Goal: Book appointment/travel/reservation

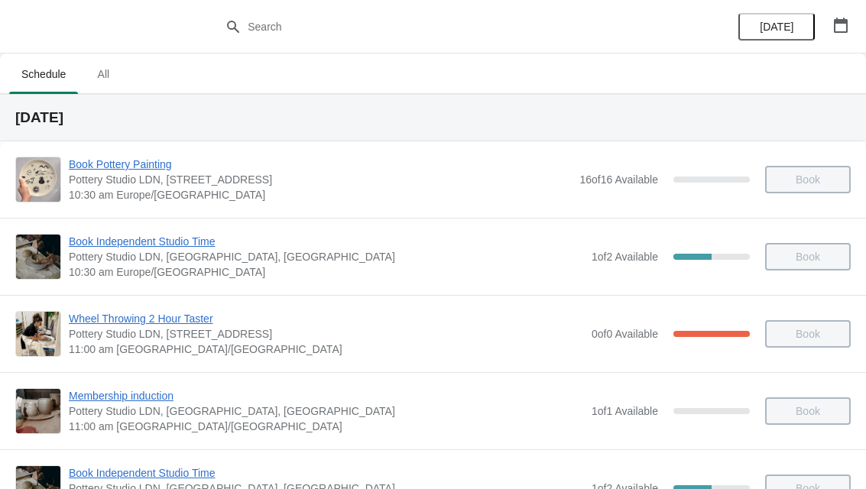
click at [837, 27] on icon "button" at bounding box center [840, 25] width 15 height 15
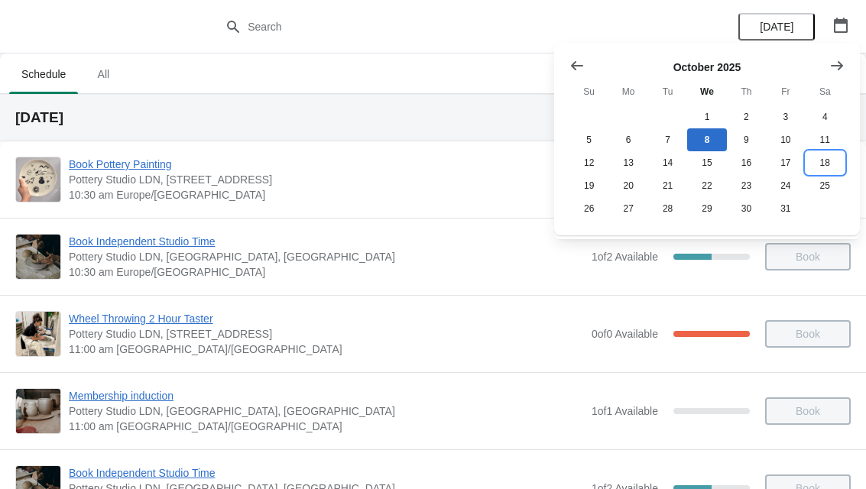
click at [830, 163] on button "18" at bounding box center [824, 162] width 39 height 23
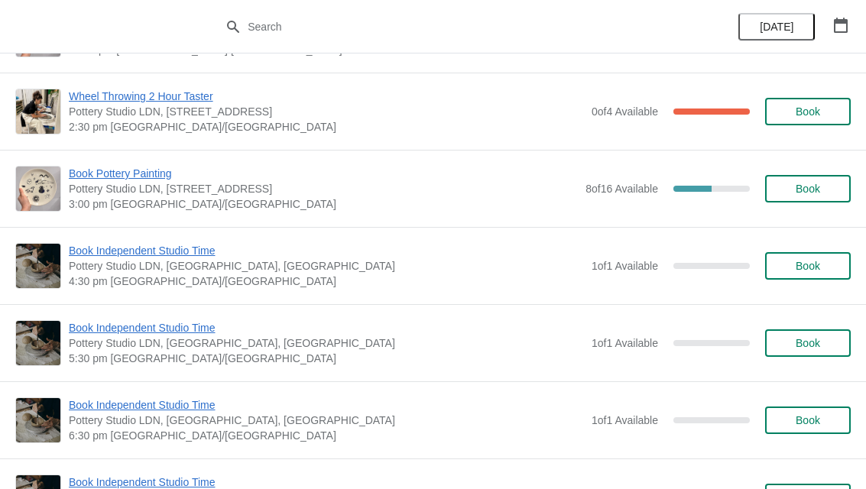
scroll to position [225, 0]
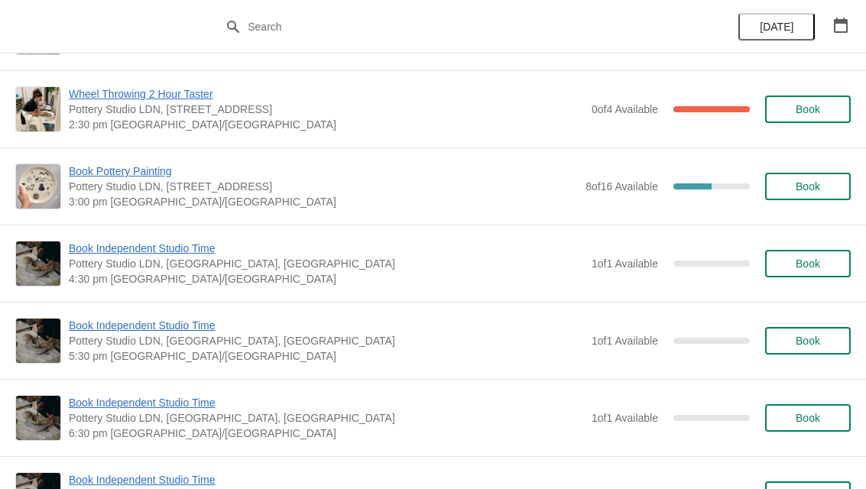
click at [808, 182] on span "Book" at bounding box center [807, 186] width 24 height 12
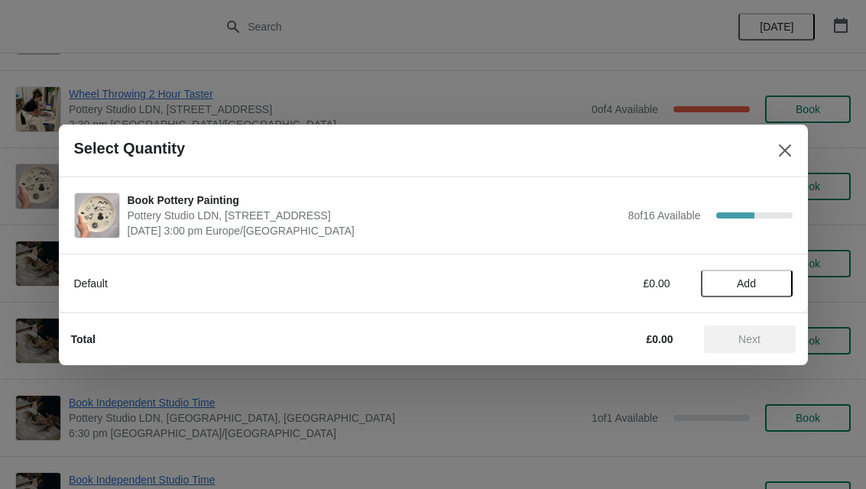
click at [745, 293] on button "Add" at bounding box center [747, 284] width 92 height 28
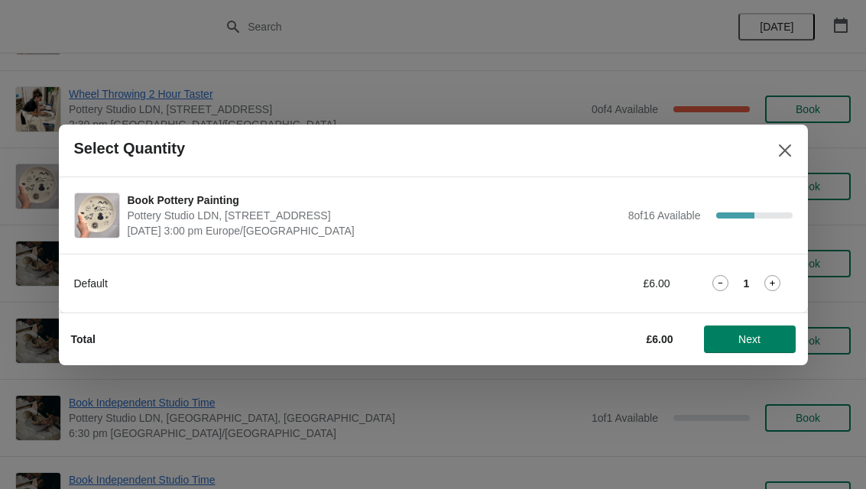
click at [773, 287] on icon at bounding box center [772, 283] width 16 height 16
click at [746, 339] on span "Next" at bounding box center [749, 339] width 22 height 12
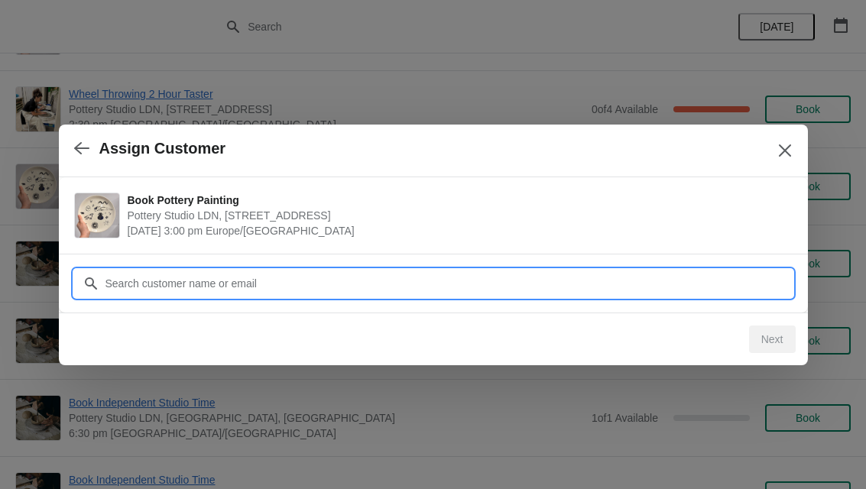
click at [675, 280] on input "Customer" at bounding box center [449, 284] width 688 height 28
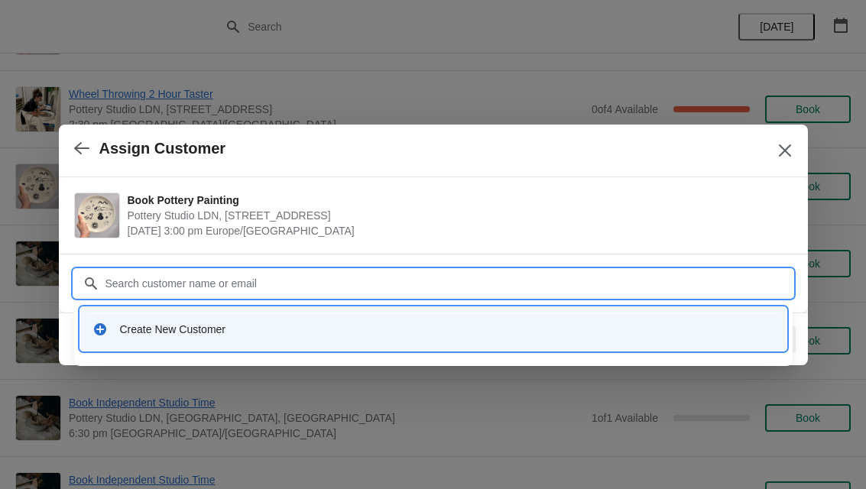
click at [188, 340] on div "Create New Customer" at bounding box center [433, 328] width 694 height 31
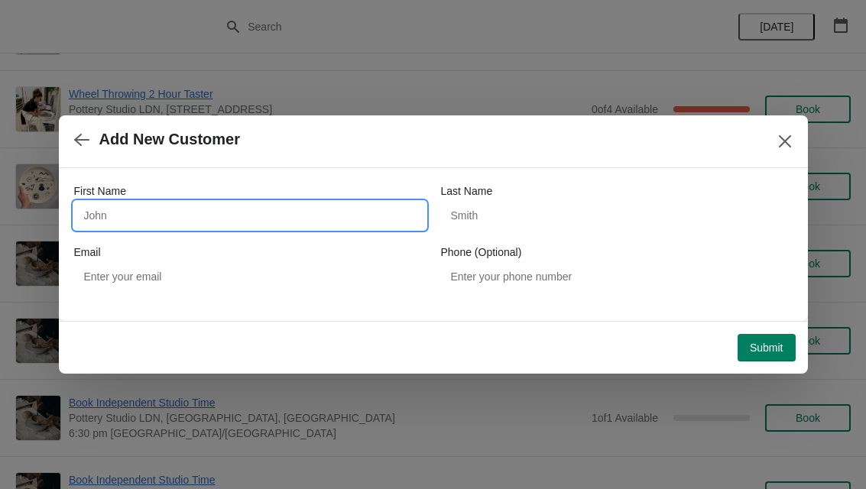
click at [181, 206] on input "First Name" at bounding box center [249, 216] width 351 height 28
type input "Letizia"
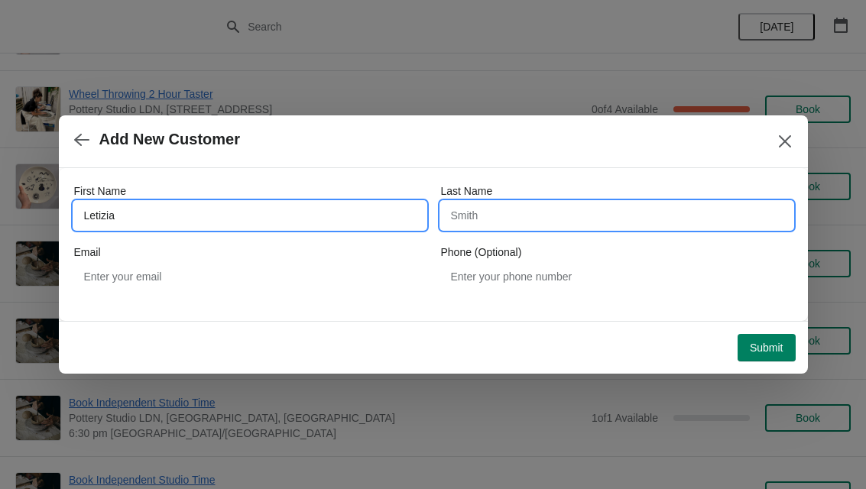
click at [514, 213] on input "Last Name" at bounding box center [616, 216] width 351 height 28
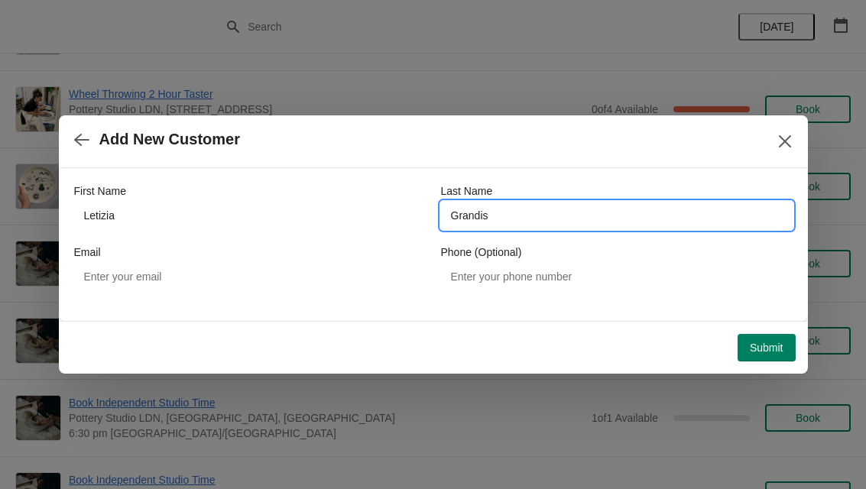
type input "Grandis"
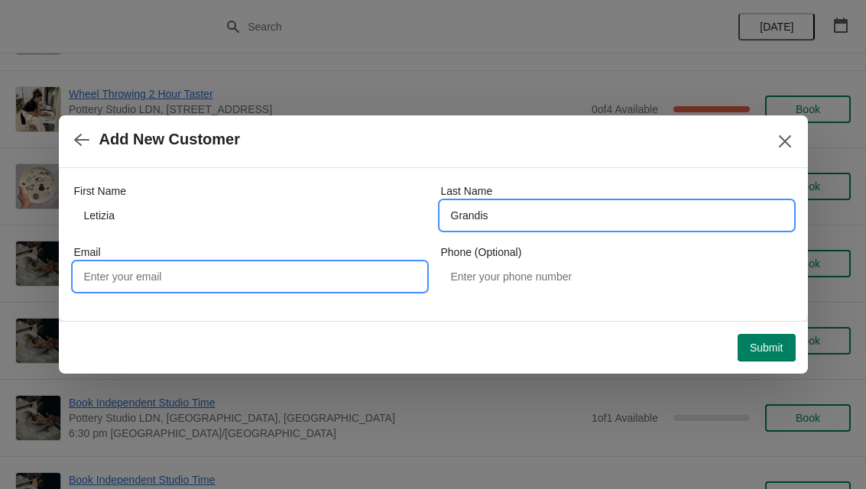
click at [275, 280] on input "Email" at bounding box center [249, 277] width 351 height 28
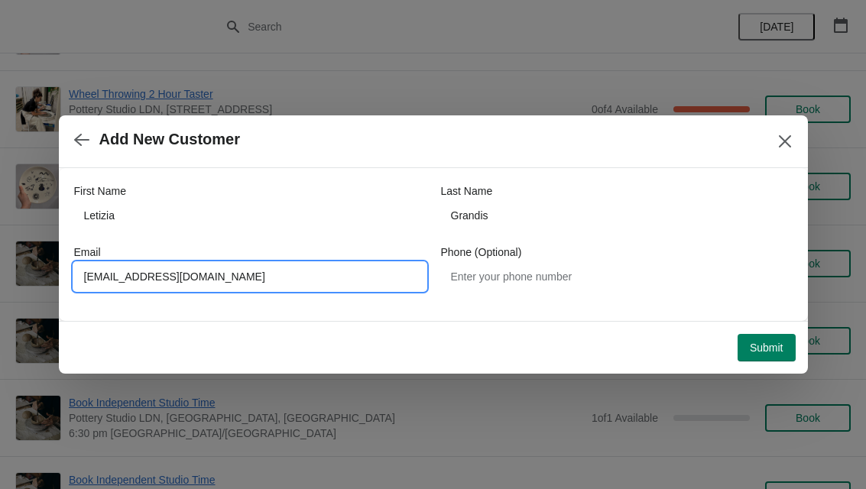
type input "[EMAIL_ADDRESS][DOMAIN_NAME]"
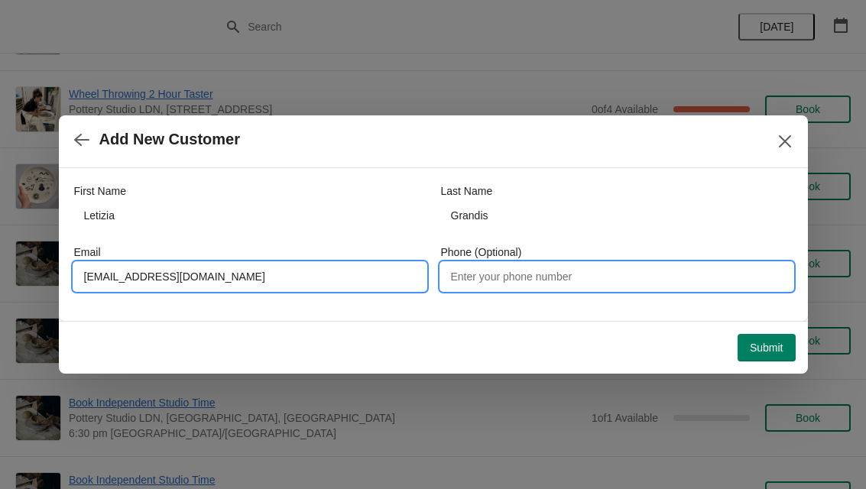
click at [528, 282] on input "Phone (Optional)" at bounding box center [616, 277] width 351 height 28
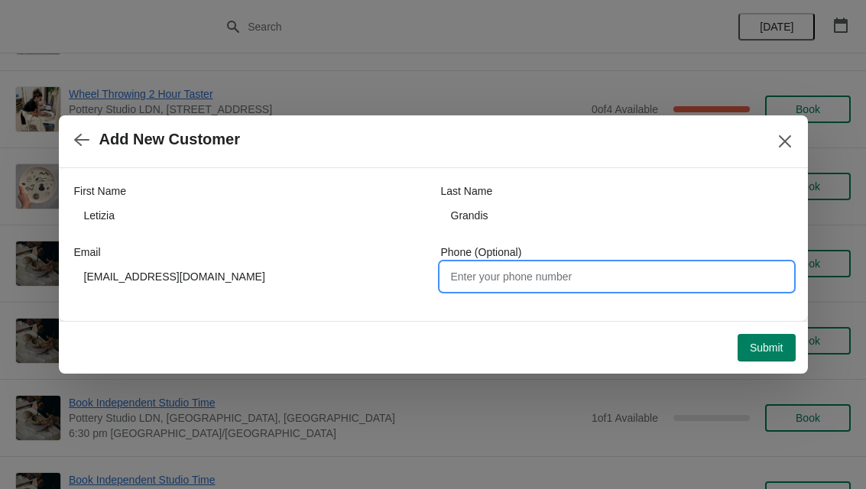
click at [751, 348] on span "Submit" at bounding box center [767, 348] width 34 height 12
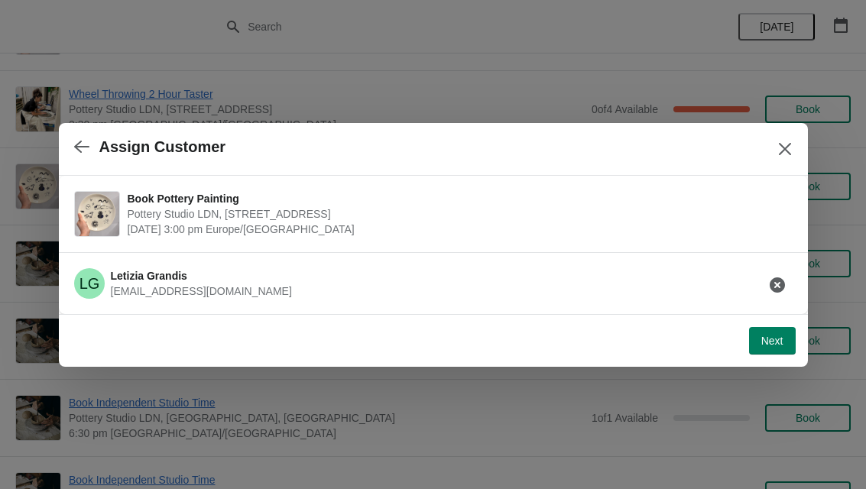
click at [776, 342] on span "Next" at bounding box center [772, 341] width 22 height 12
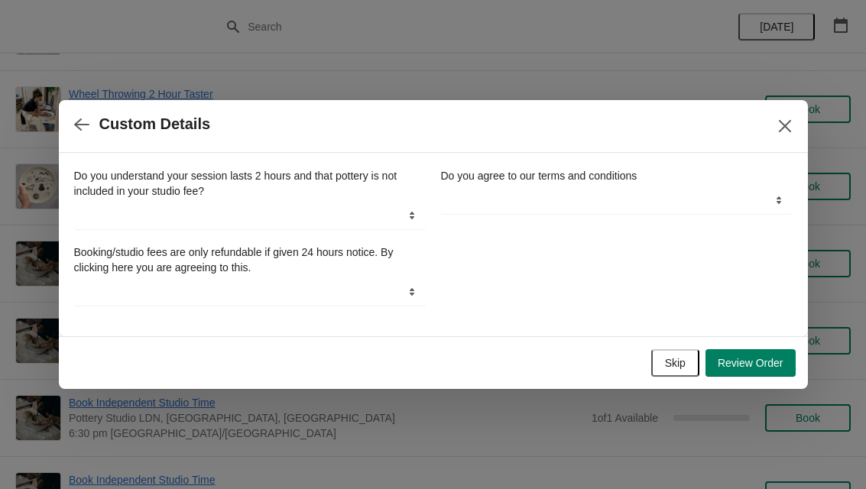
click at [672, 364] on span "Skip" at bounding box center [675, 363] width 21 height 12
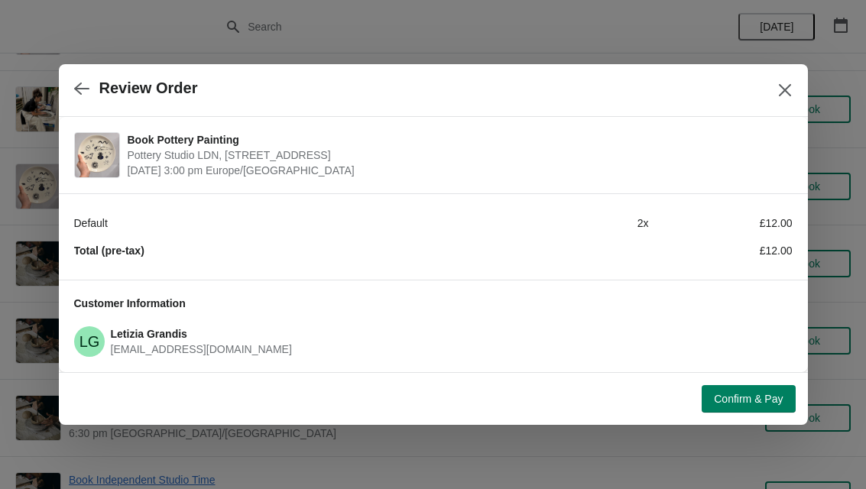
click at [771, 402] on span "Confirm & Pay" at bounding box center [748, 399] width 69 height 12
